Goal: Task Accomplishment & Management: Manage account settings

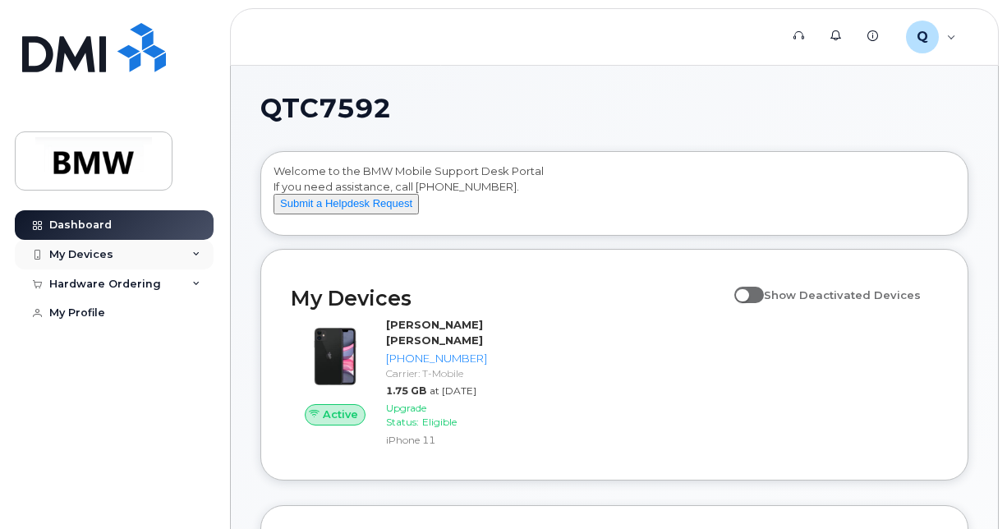
click at [104, 257] on div "My Devices" at bounding box center [81, 254] width 64 height 13
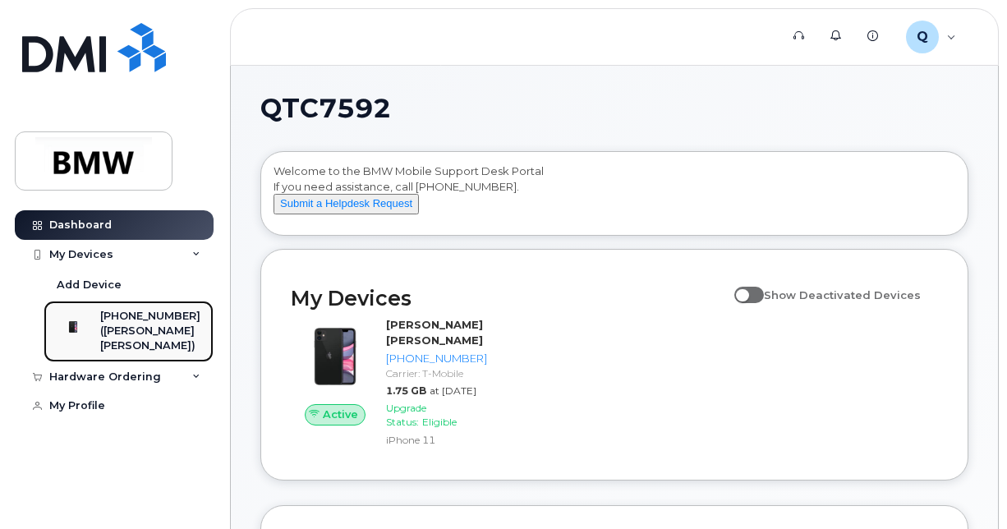
click at [133, 330] on div "([PERSON_NAME] [PERSON_NAME])" at bounding box center [150, 338] width 100 height 30
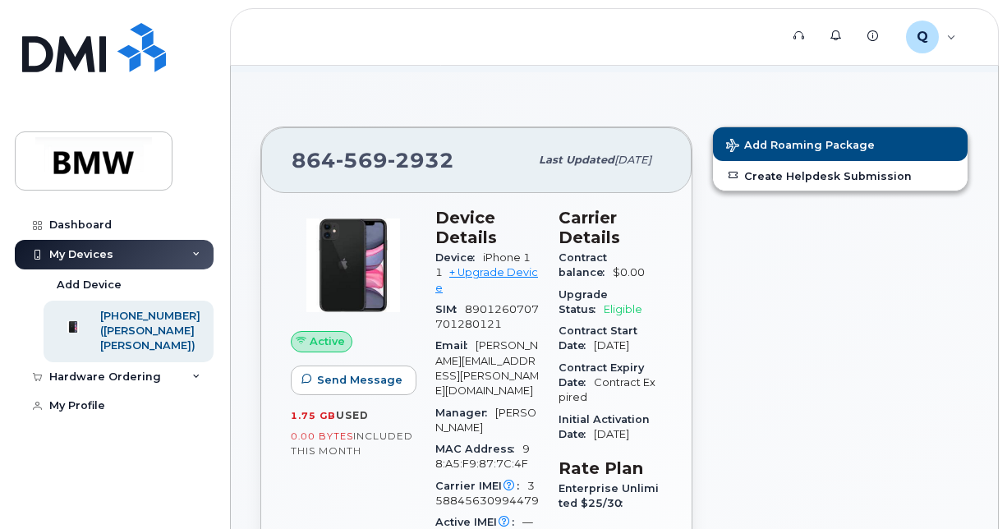
scroll to position [121, 0]
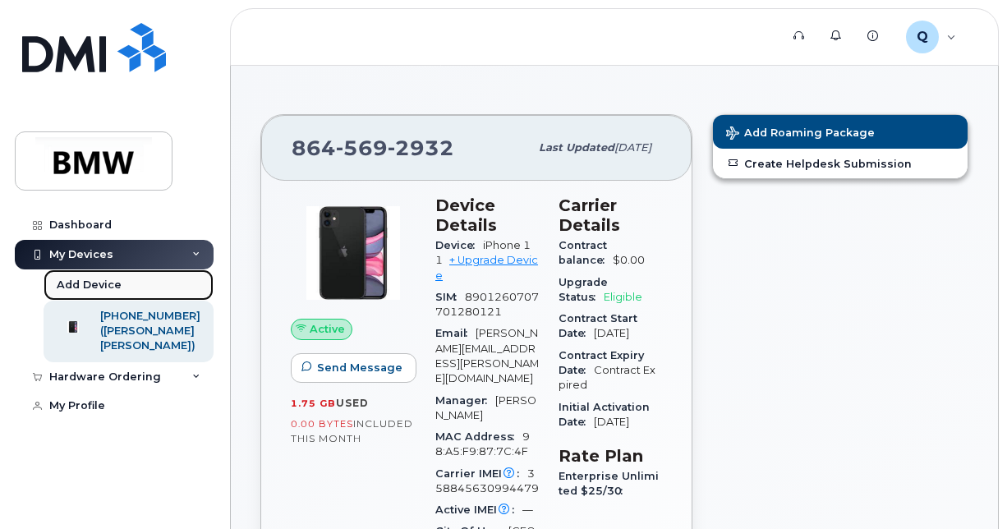
click at [98, 283] on div "Add Device" at bounding box center [89, 284] width 65 height 15
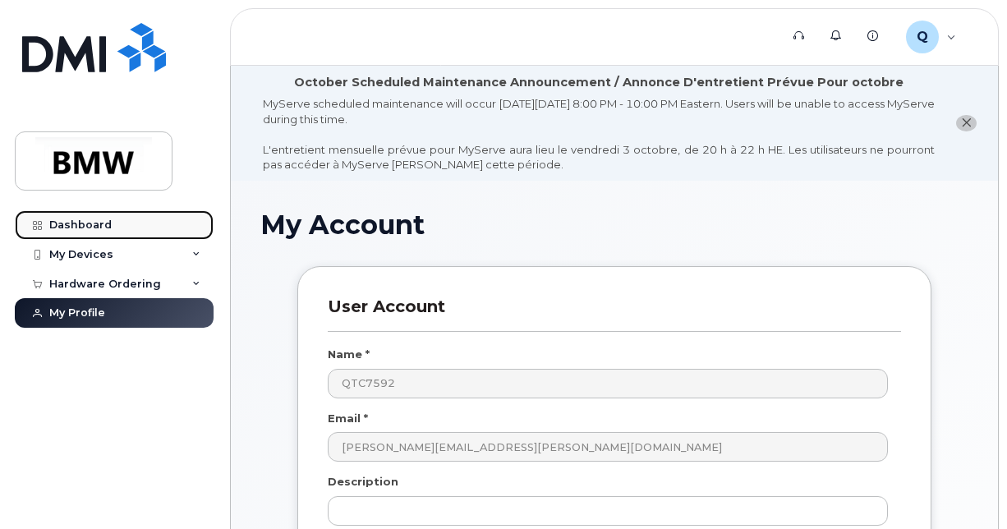
click at [56, 227] on div "Dashboard" at bounding box center [80, 224] width 62 height 13
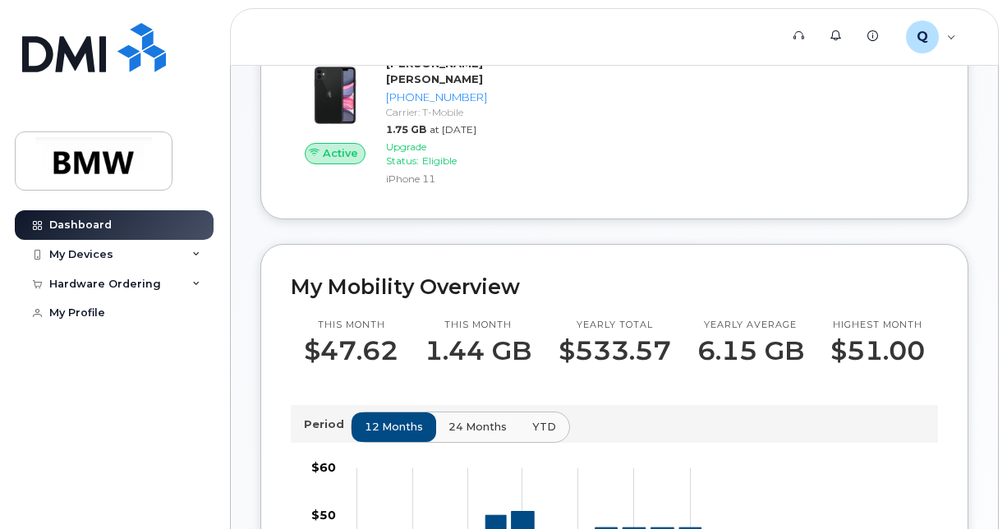
scroll to position [258, 0]
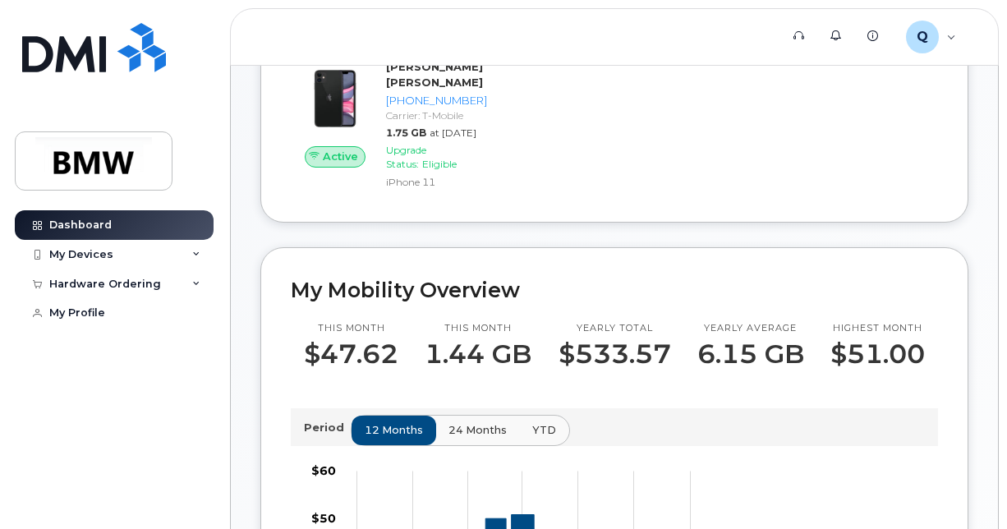
click at [612, 186] on div "Active [PERSON_NAME] [PERSON_NAME] [PHONE_NUMBER] Carrier: T-Mobile 1.75 GB at …" at bounding box center [614, 125] width 667 height 152
click at [806, 102] on div "Active [PERSON_NAME] [PERSON_NAME] [PHONE_NUMBER] Carrier: T-Mobile 1.75 GB at …" at bounding box center [614, 125] width 667 height 152
click at [612, 222] on div "My Devices Show Deactivated Devices Active Marcelino Flores Luna 864-569-2932 C…" at bounding box center [614, 106] width 708 height 231
click at [550, 166] on div "Active Marcelino Flores Luna 864-569-2932 Carrier: T-Mobile 1.75 GB at Sep 01, …" at bounding box center [614, 125] width 667 height 152
click at [612, 172] on div "Active Marcelino Flores Luna 864-569-2932 Carrier: T-Mobile 1.75 GB at Sep 01, …" at bounding box center [614, 125] width 667 height 152
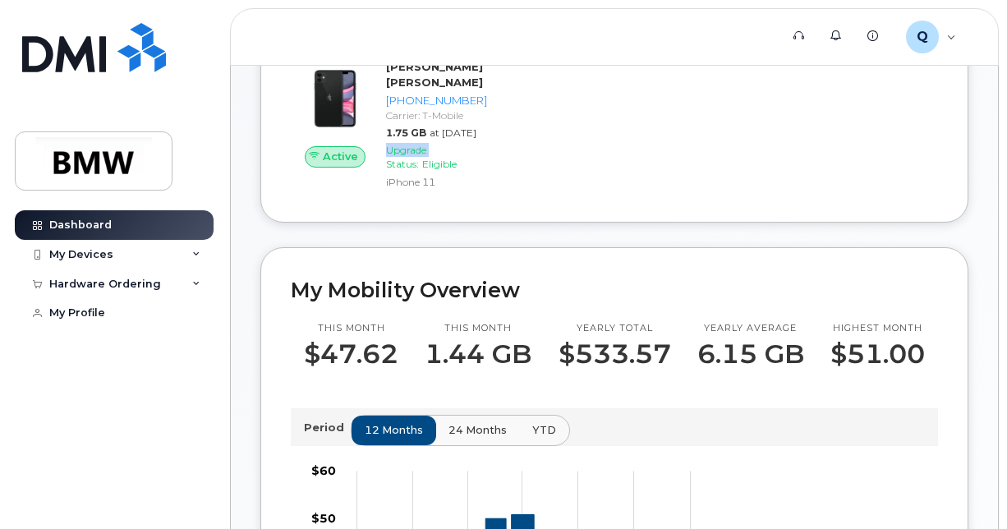
click at [612, 172] on div "Active Marcelino Flores Luna 864-569-2932 Carrier: T-Mobile 1.75 GB at Sep 01, …" at bounding box center [614, 125] width 667 height 152
click at [650, 190] on div "Active Marcelino Flores Luna 864-569-2932 Carrier: T-Mobile 1.75 GB at Sep 01, …" at bounding box center [614, 125] width 667 height 152
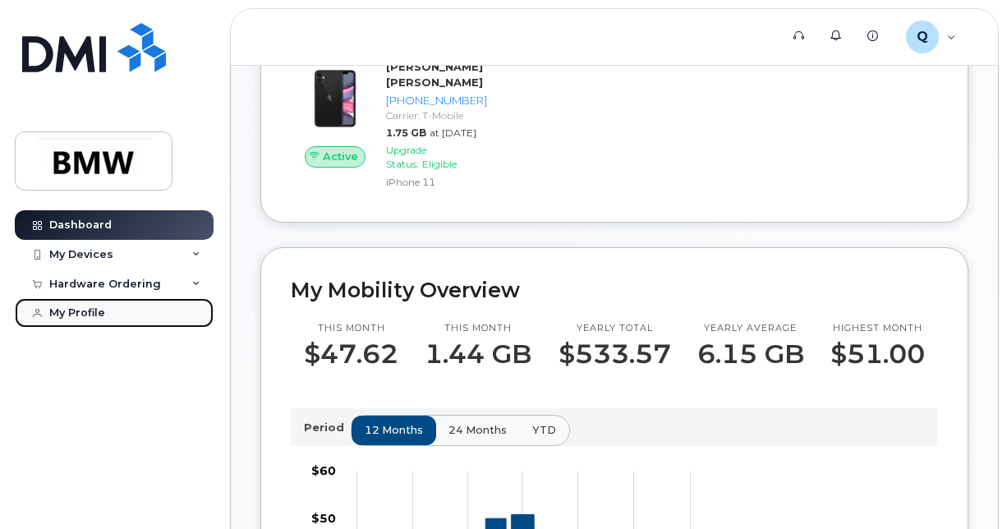
click at [96, 309] on div "My Profile" at bounding box center [77, 312] width 56 height 13
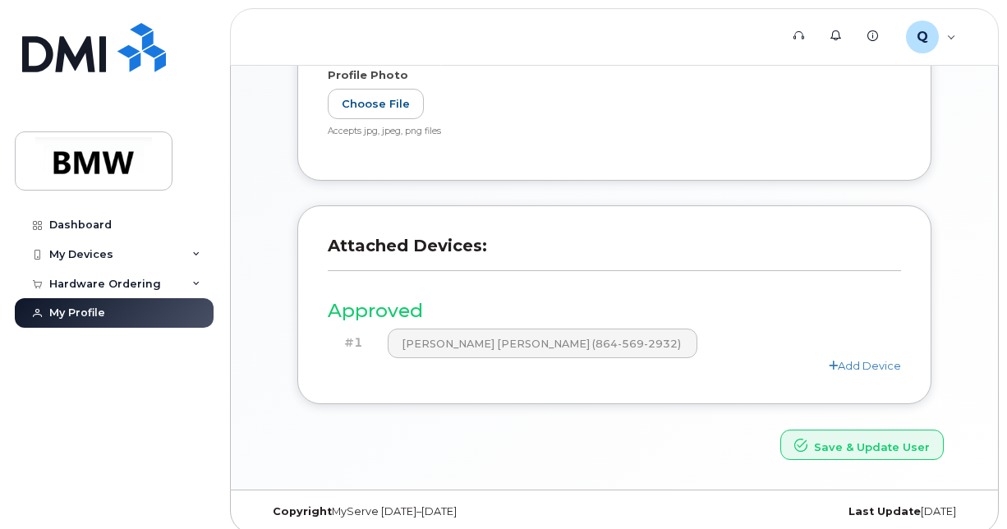
scroll to position [558, 0]
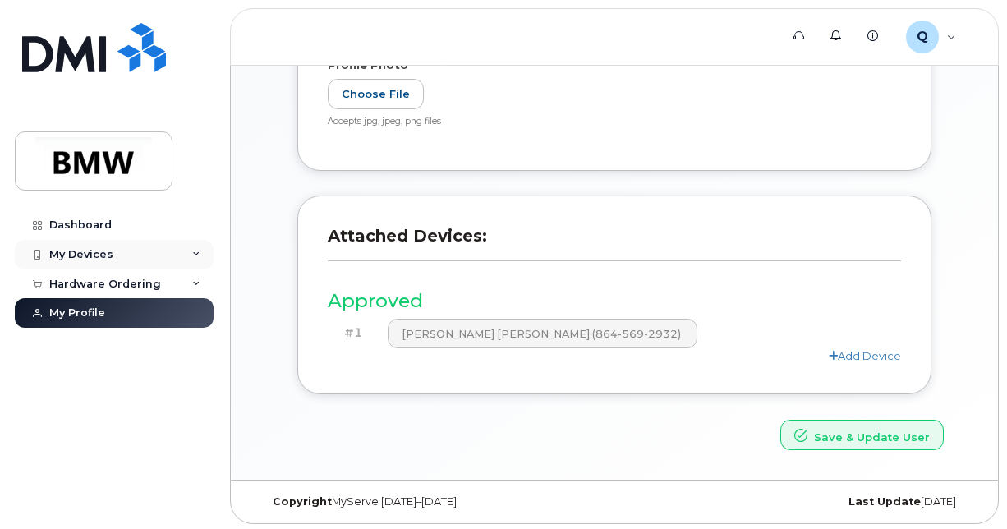
click at [80, 256] on div "My Devices" at bounding box center [81, 254] width 64 height 13
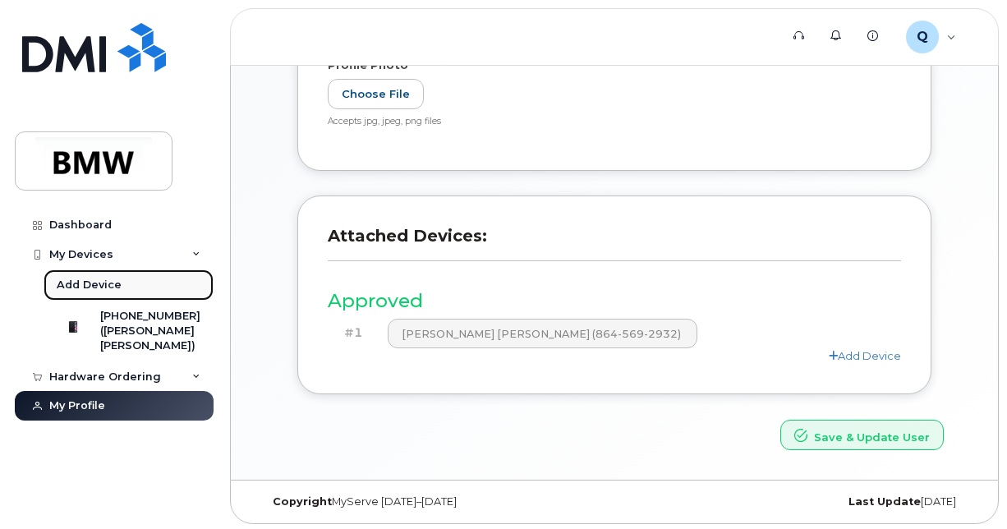
click at [105, 287] on div "Add Device" at bounding box center [89, 284] width 65 height 15
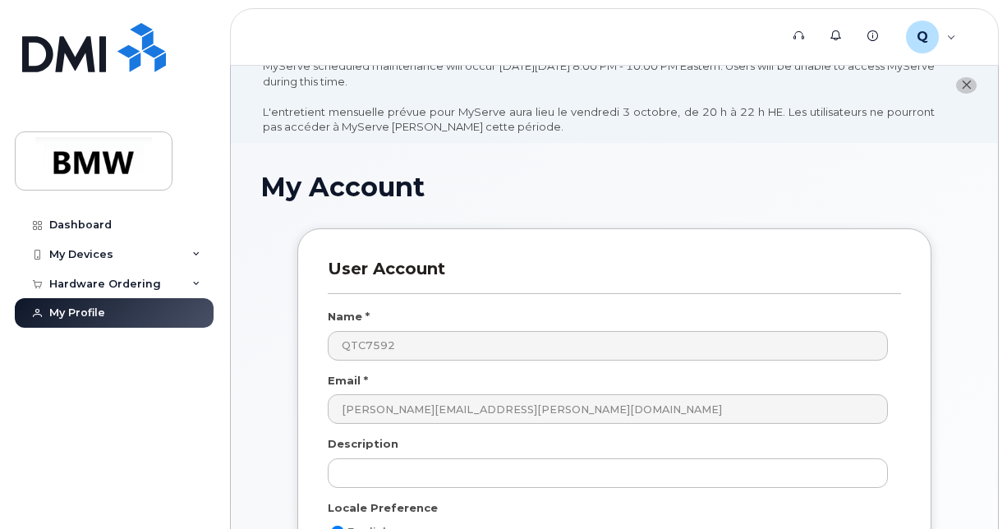
scroll to position [41, 0]
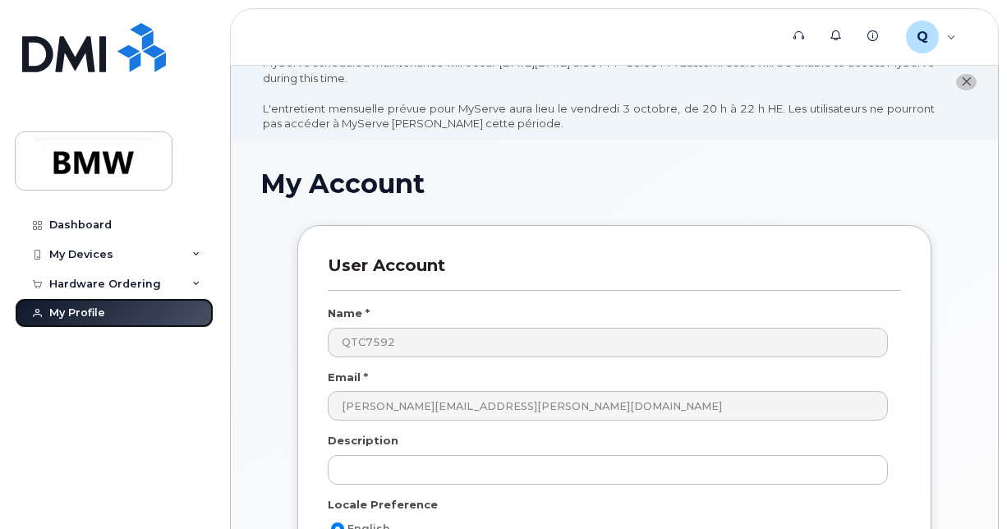
click at [107, 318] on link "My Profile" at bounding box center [114, 313] width 199 height 30
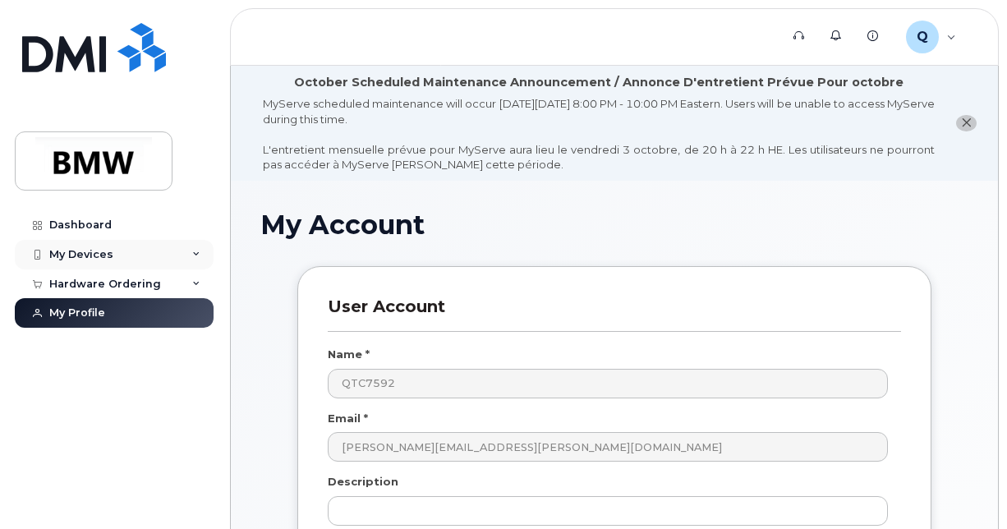
click at [199, 252] on icon at bounding box center [196, 254] width 8 height 8
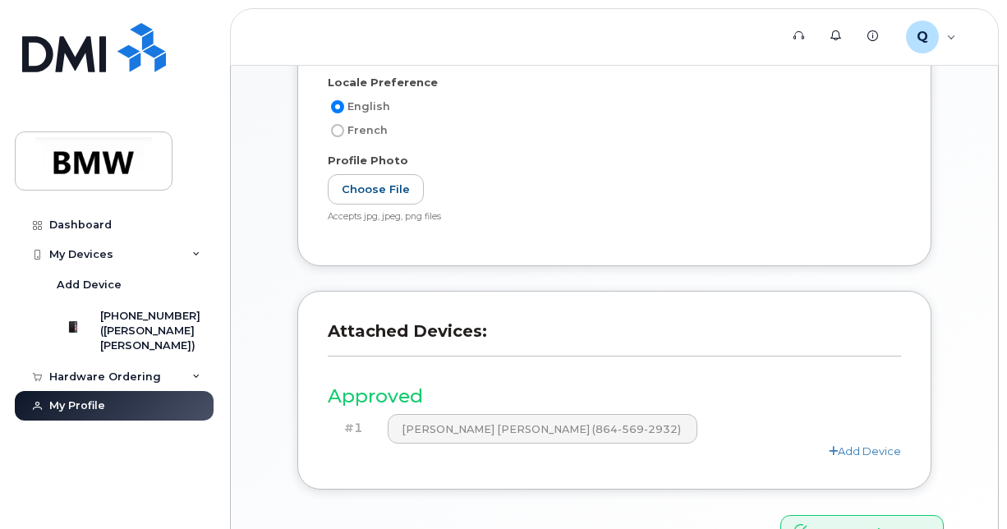
scroll to position [460, 0]
